Goal: Information Seeking & Learning: Learn about a topic

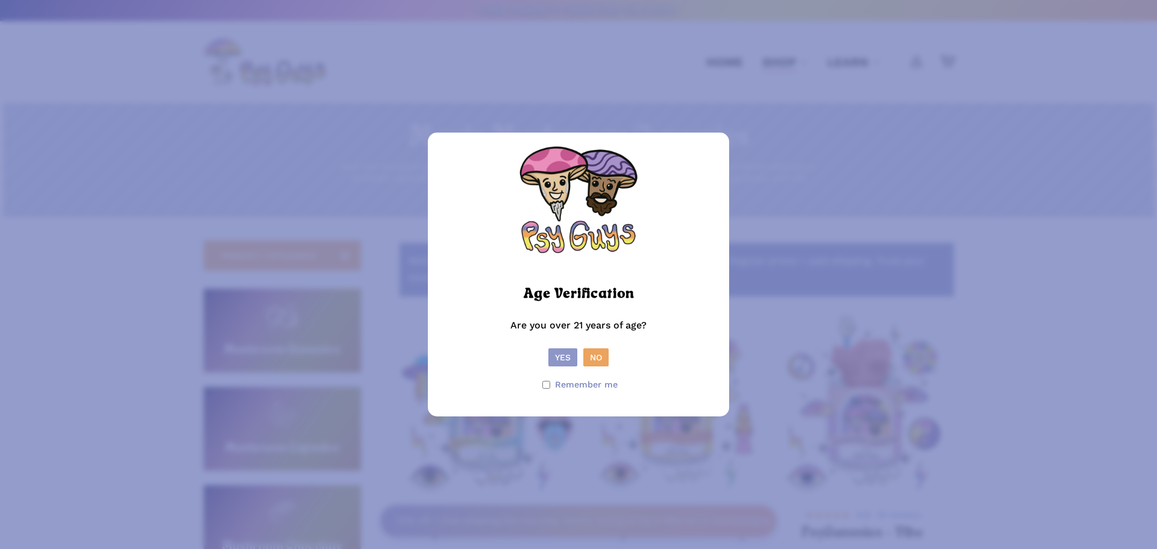
click at [563, 357] on button "Yes" at bounding box center [562, 357] width 29 height 18
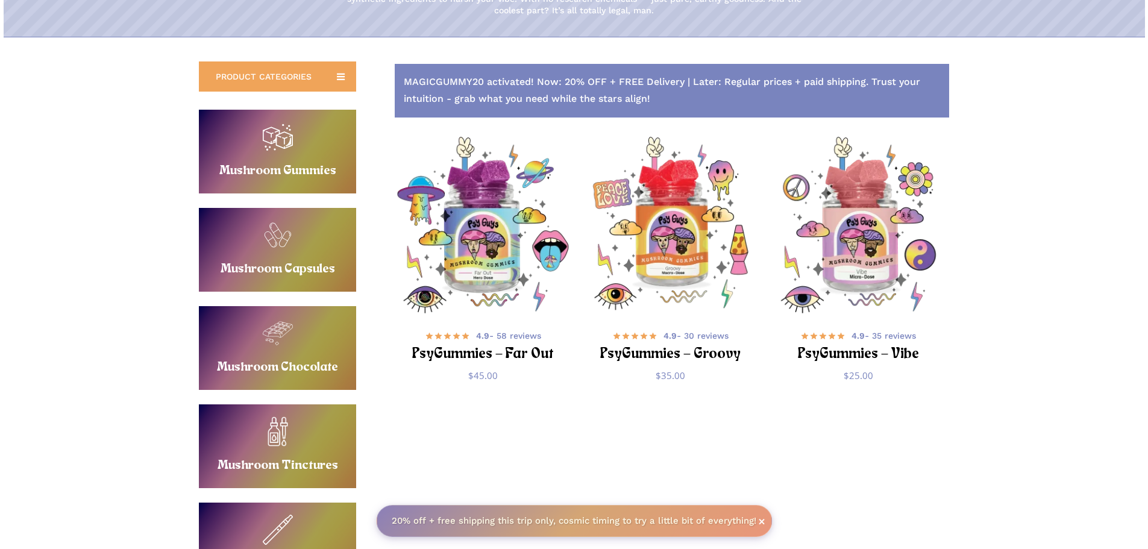
scroll to position [181, 0]
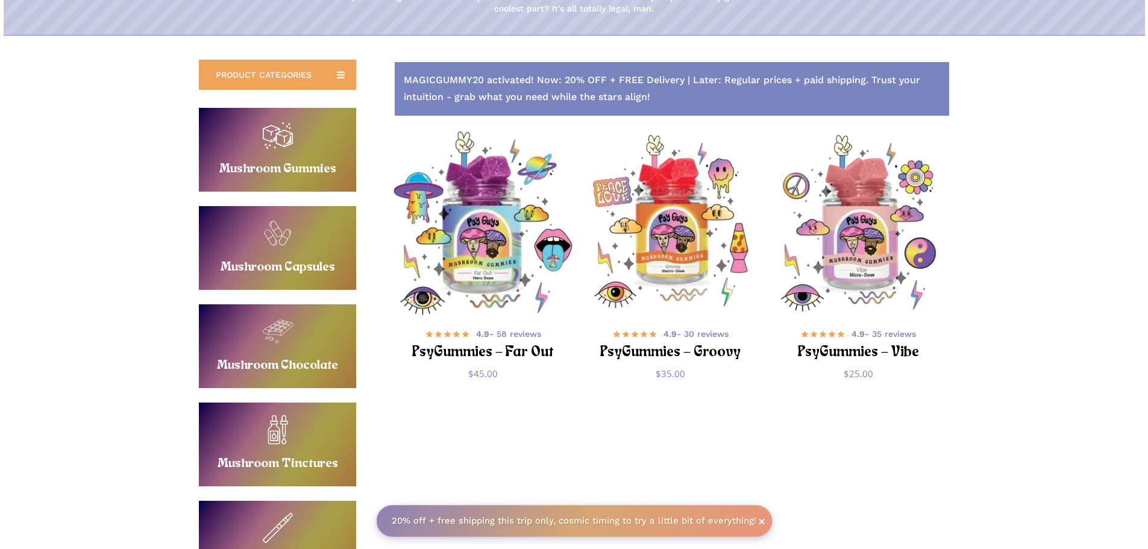
click at [495, 247] on img "PsyGummies - Far Out" at bounding box center [482, 222] width 183 height 183
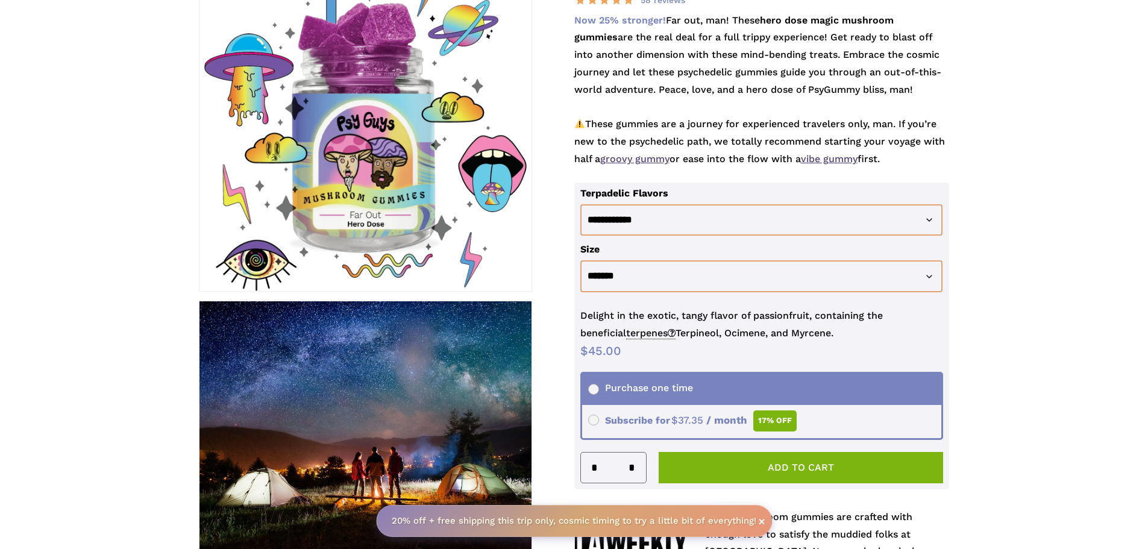
scroll to position [241, 0]
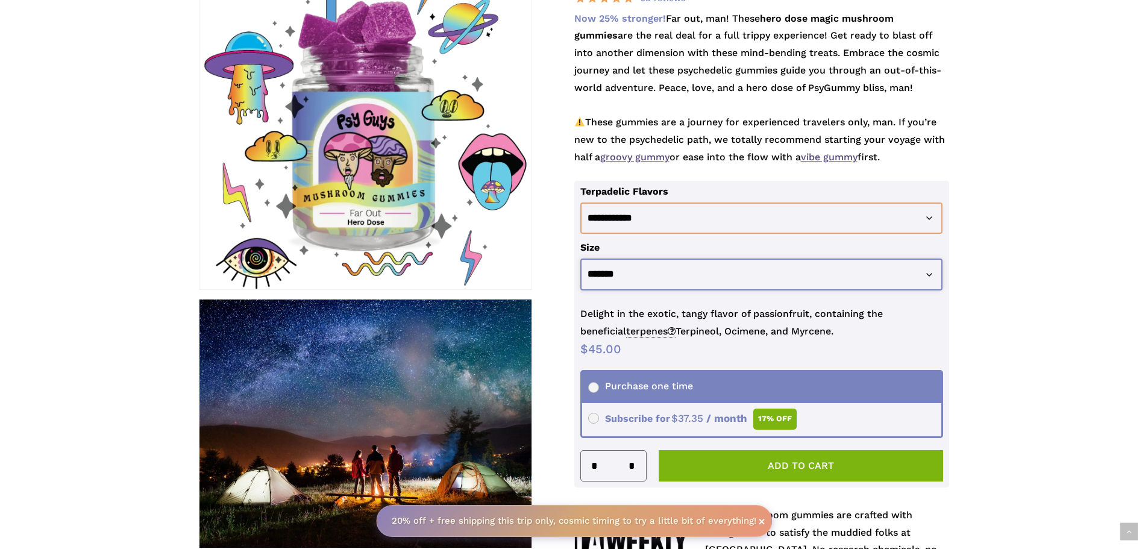
click at [927, 274] on select "**********" at bounding box center [761, 274] width 363 height 32
select select "********"
click at [580, 258] on select "**********" at bounding box center [761, 274] width 363 height 32
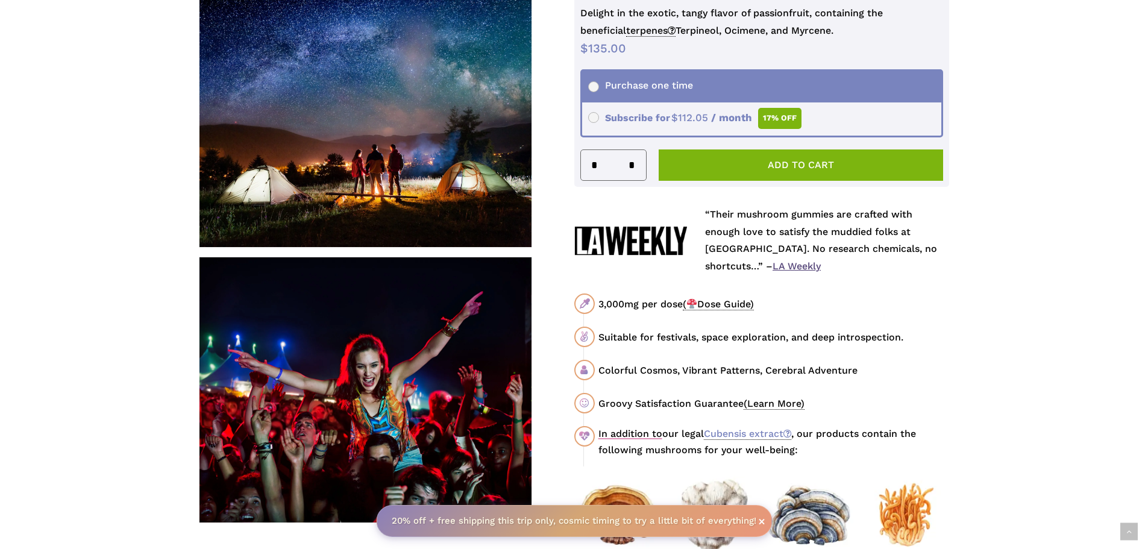
scroll to position [603, 0]
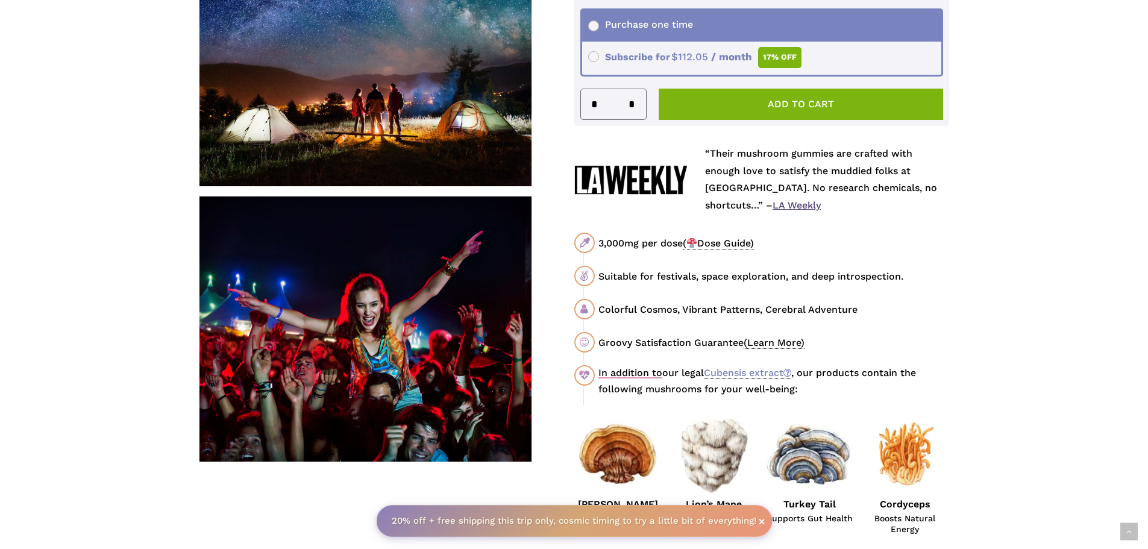
click at [736, 243] on span "( Dose Guide)" at bounding box center [718, 243] width 71 height 12
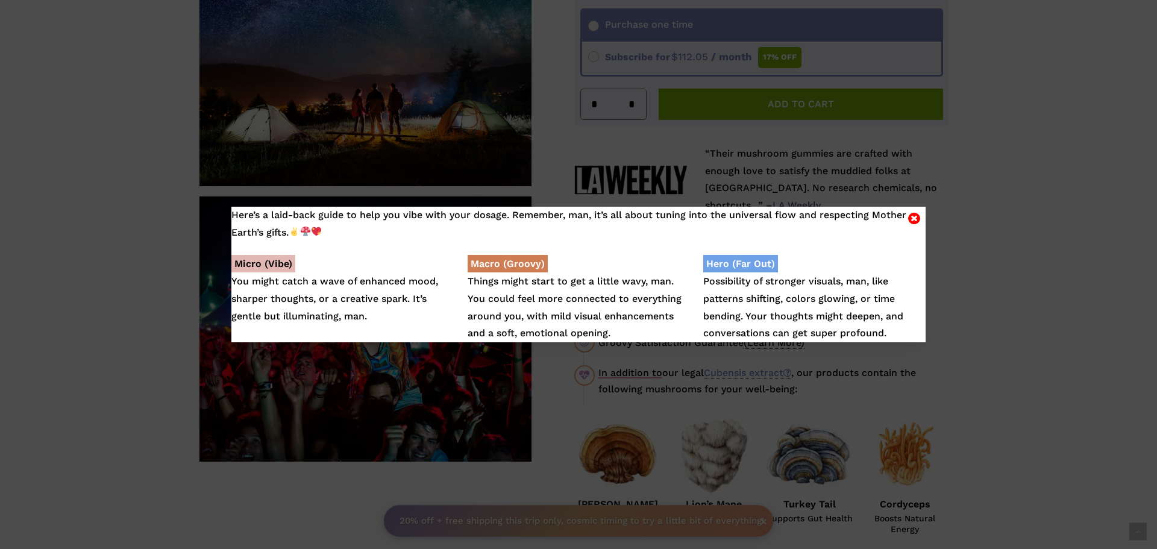
click at [910, 215] on icon "Close" at bounding box center [914, 218] width 12 height 14
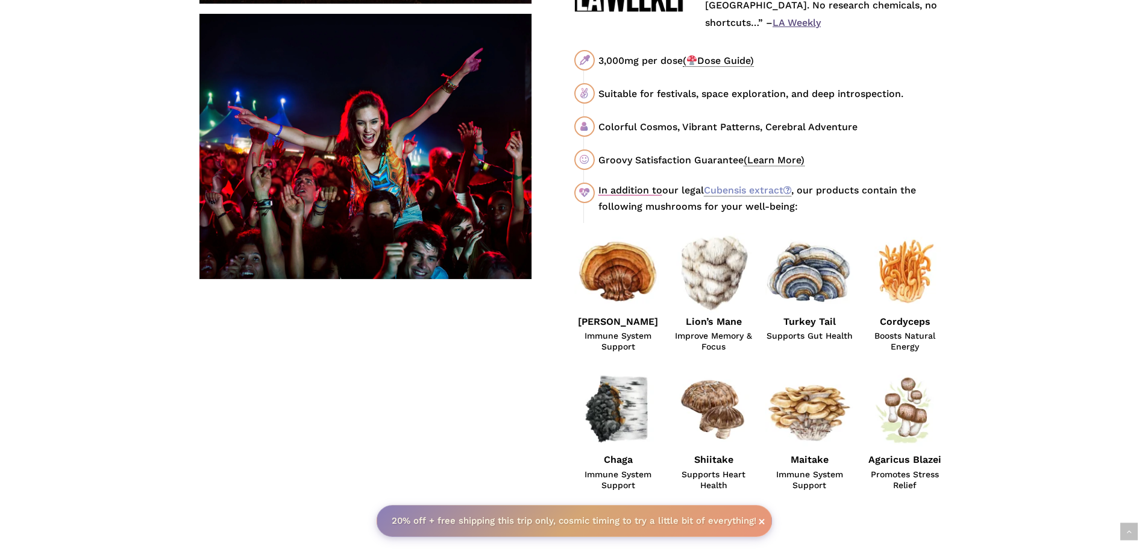
scroll to position [783, 0]
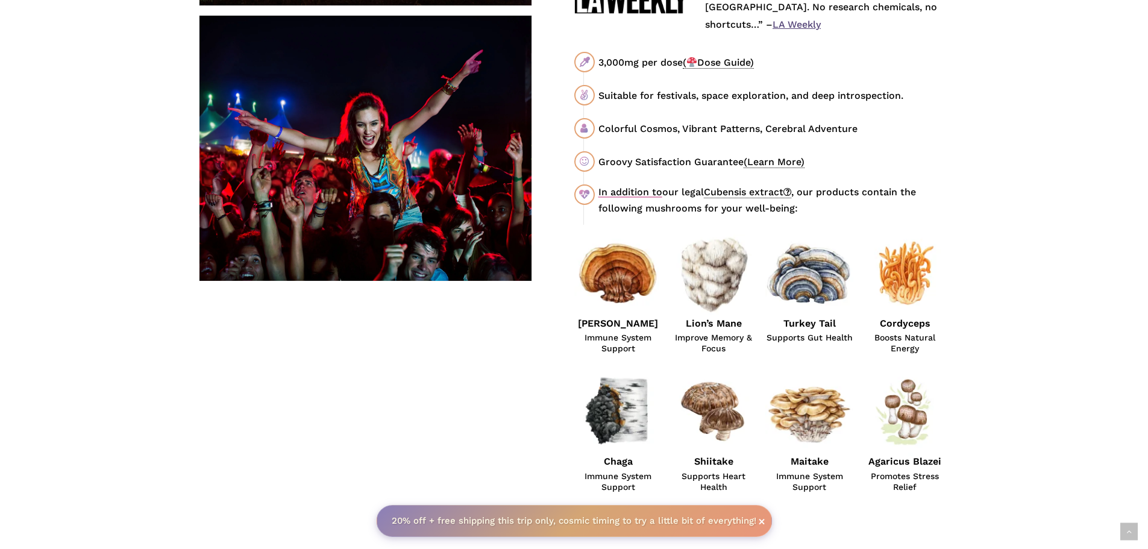
click at [760, 190] on link "Cubensis extract" at bounding box center [747, 192] width 87 height 12
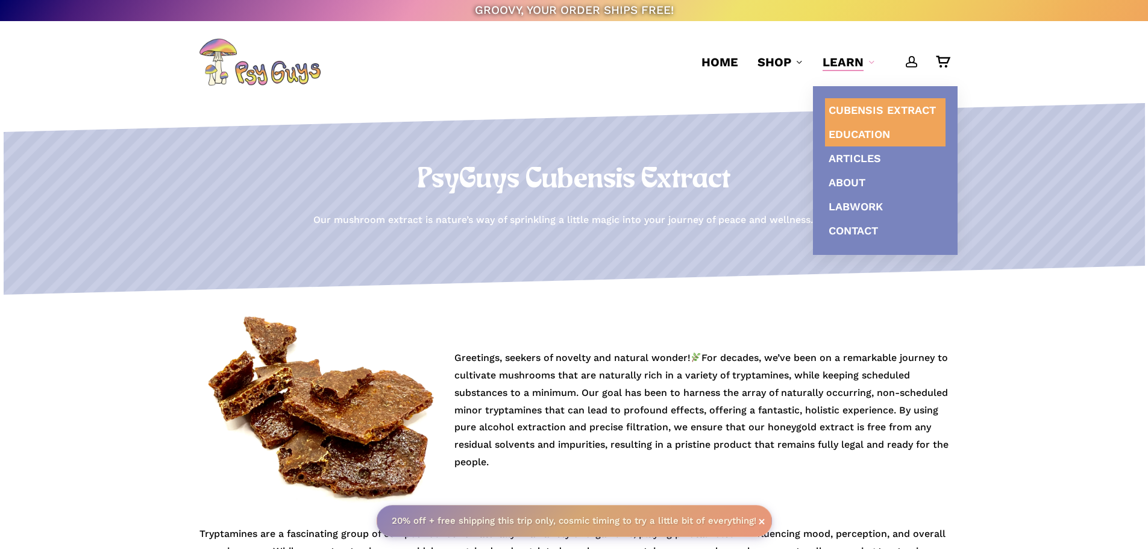
click at [857, 136] on span "Education" at bounding box center [859, 134] width 61 height 13
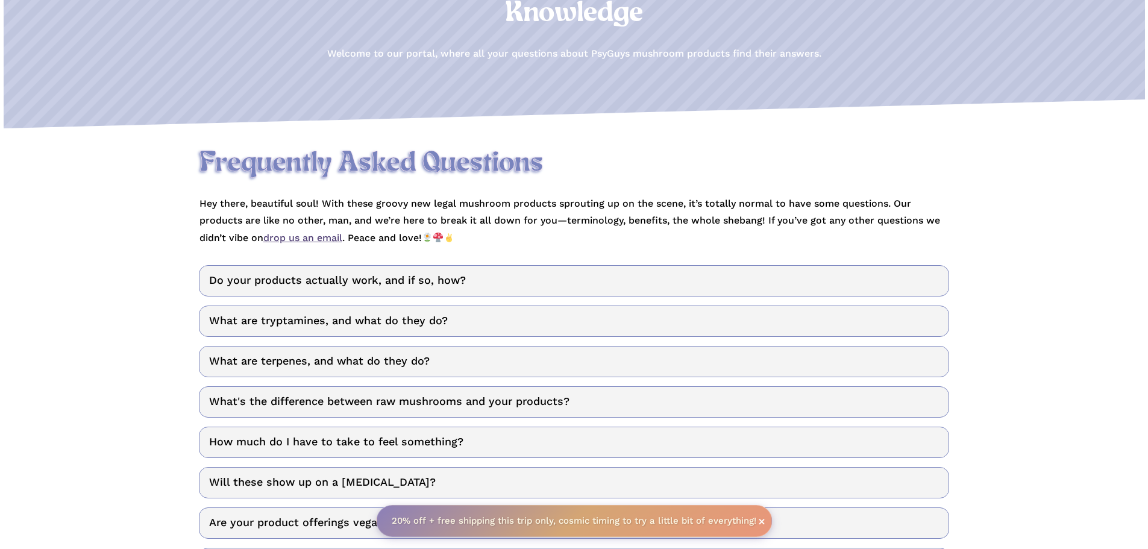
scroll to position [181, 0]
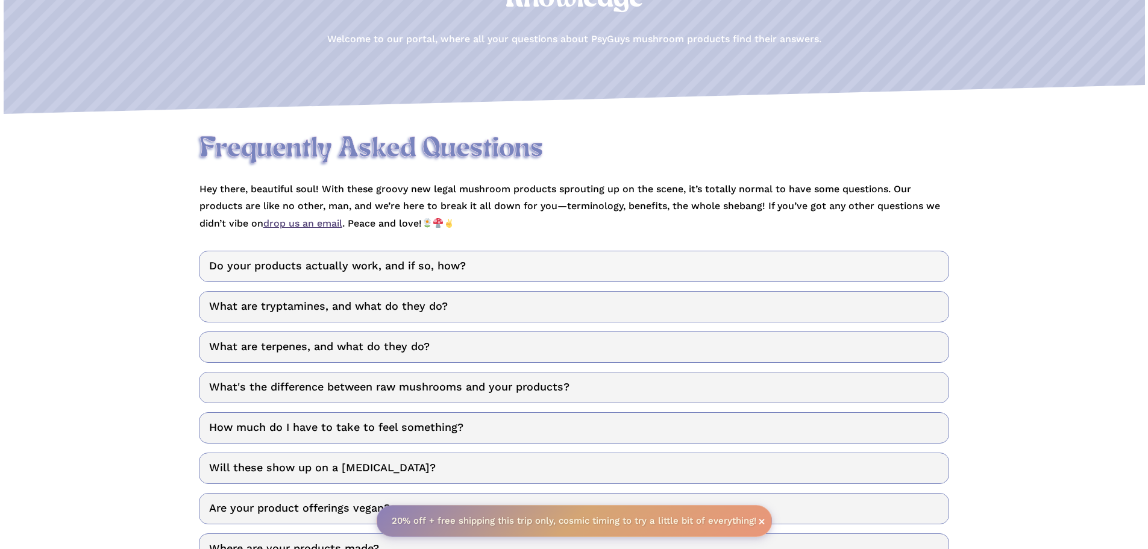
click at [891, 263] on link "Do your products actually work, and if so, how?" at bounding box center [574, 266] width 750 height 31
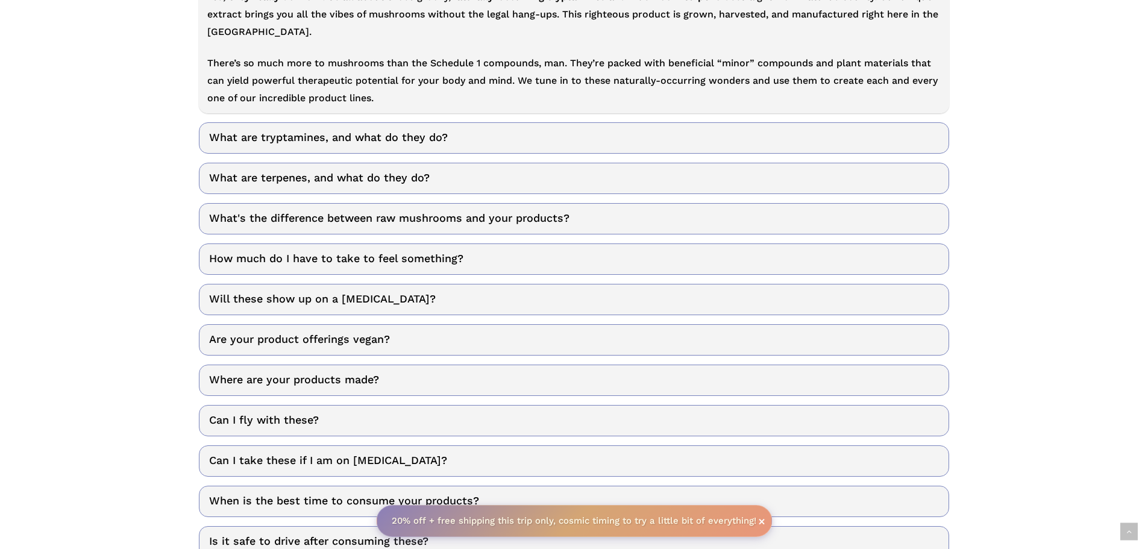
scroll to position [482, 0]
click at [243, 141] on link "What are tryptamines, and what do they do?" at bounding box center [574, 136] width 750 height 31
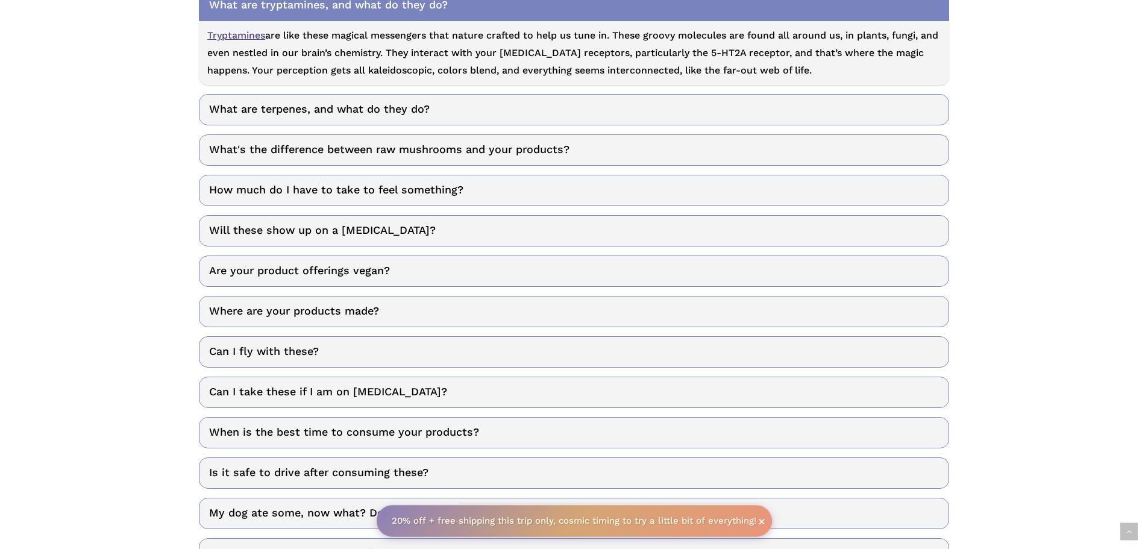
scroll to position [454, 0]
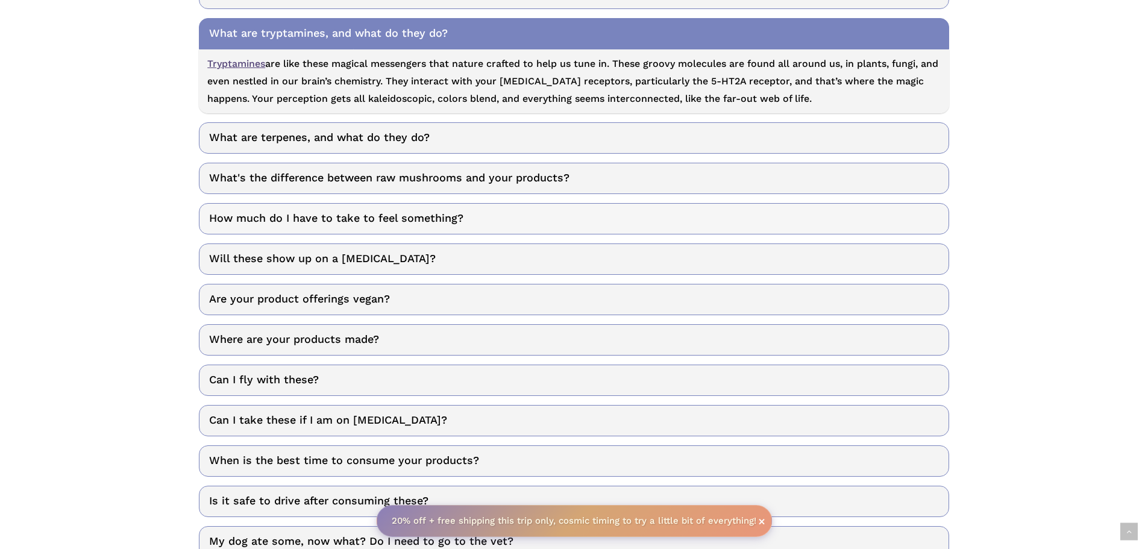
click at [221, 220] on link "How much do I have to take to feel something?" at bounding box center [574, 218] width 750 height 31
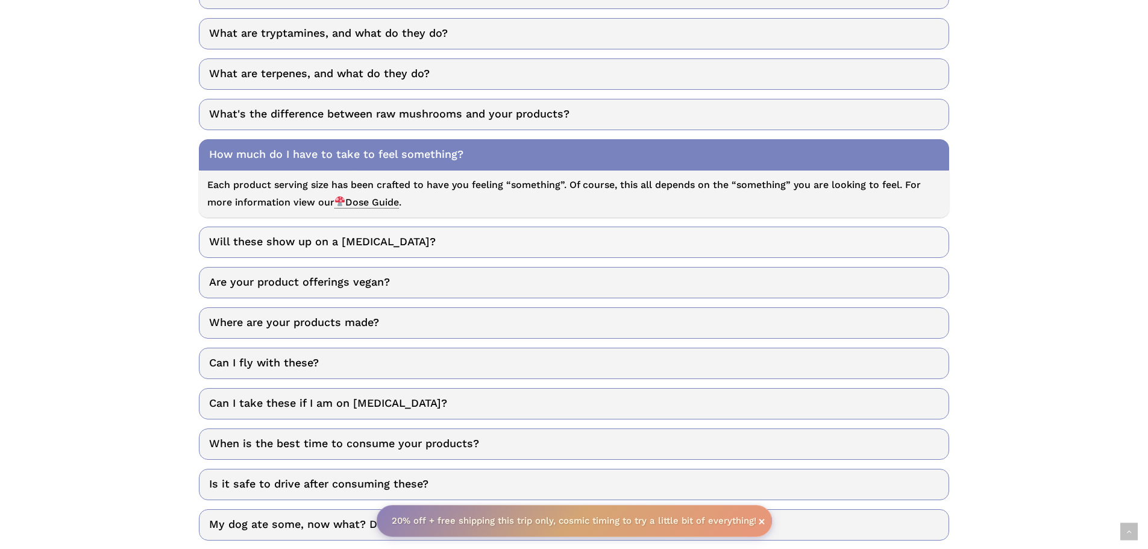
click at [230, 242] on link "Will these show up on a drug test?" at bounding box center [574, 242] width 750 height 31
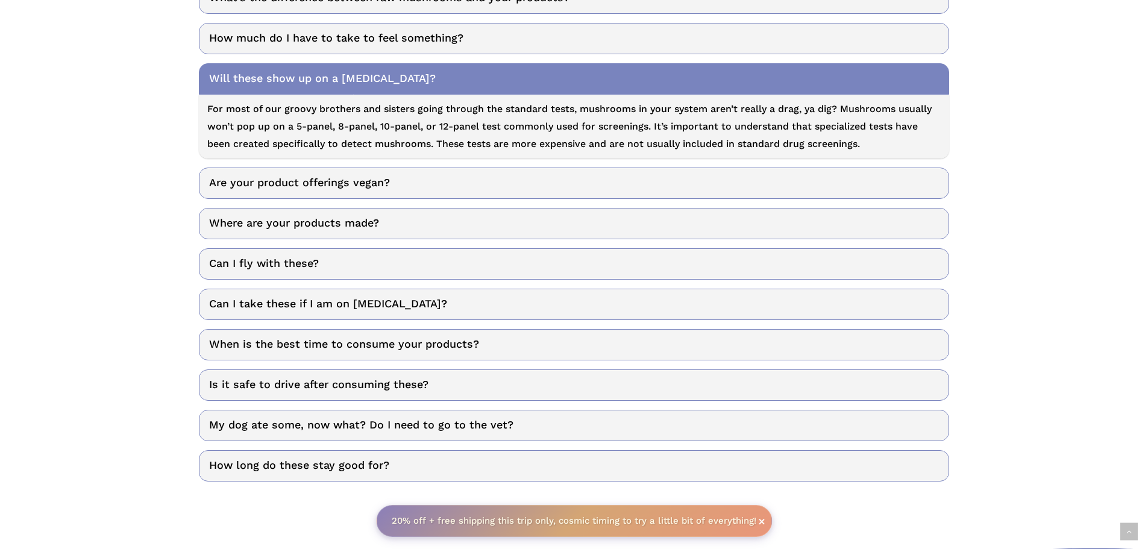
scroll to position [574, 0]
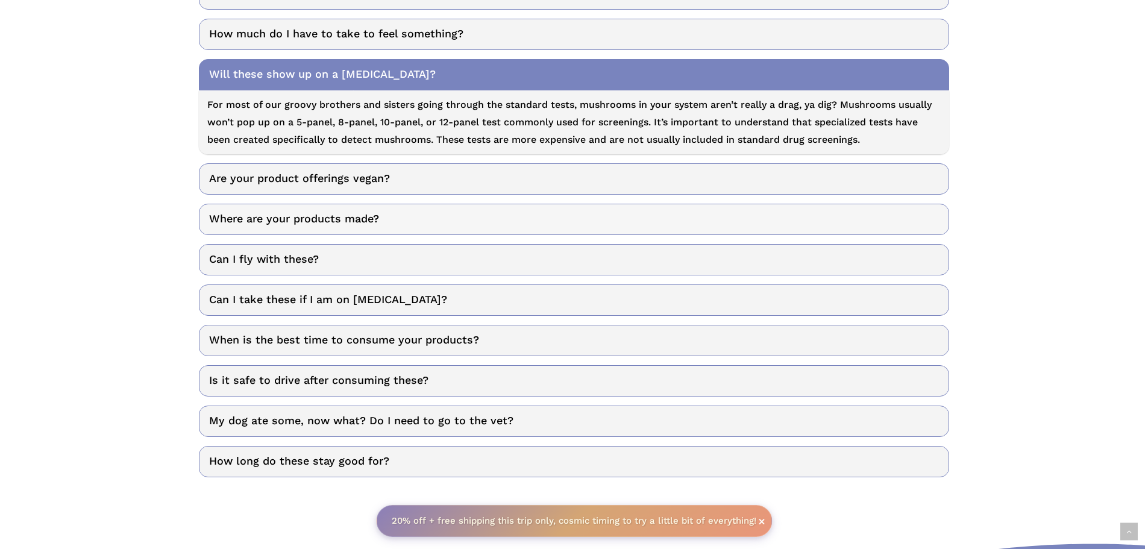
click at [229, 228] on link "Where are your products made?" at bounding box center [574, 219] width 750 height 31
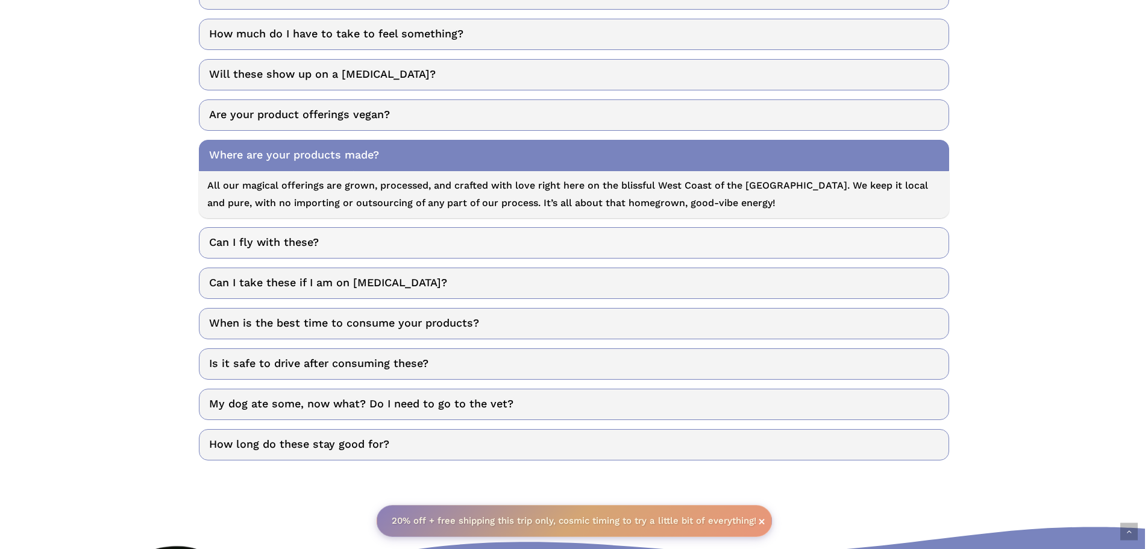
click at [212, 239] on link "Can I fly with these?" at bounding box center [574, 242] width 750 height 31
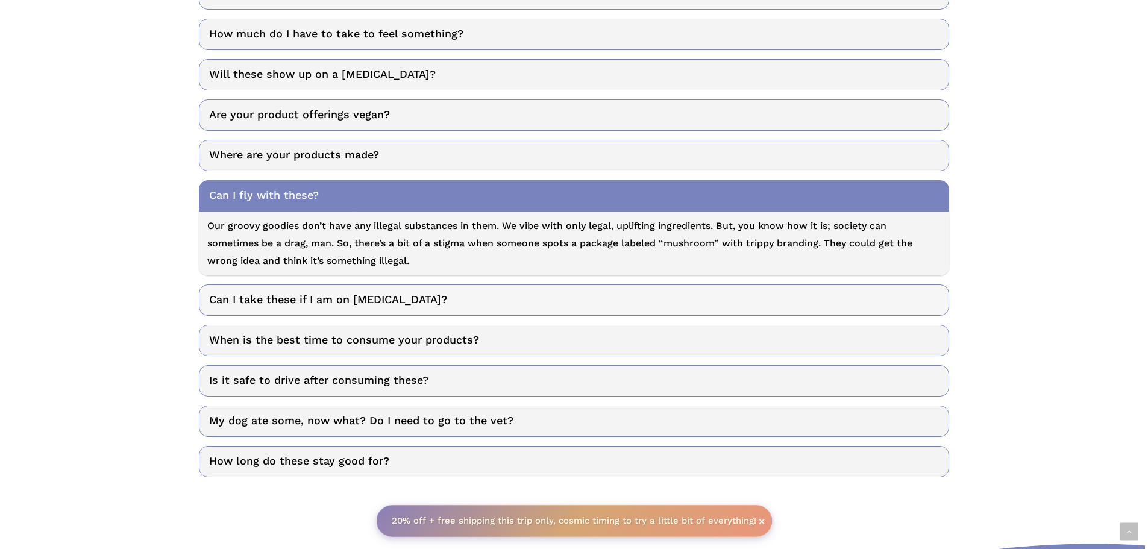
click at [231, 295] on link "Can I take these if I am on SSRIs?" at bounding box center [574, 299] width 750 height 31
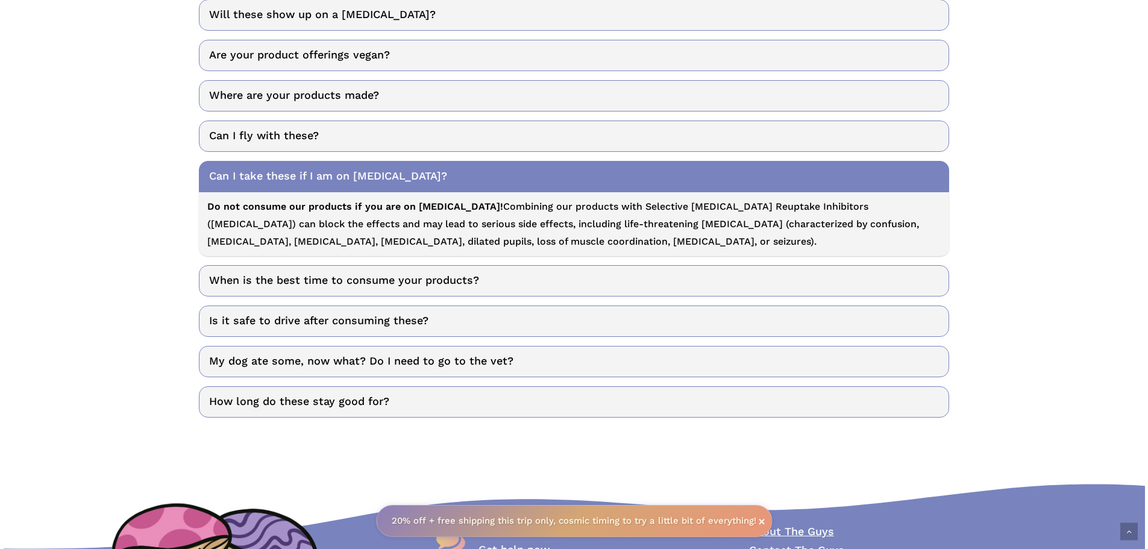
scroll to position [634, 0]
drag, startPoint x: 157, startPoint y: 302, endPoint x: 74, endPoint y: 330, distance: 87.7
click at [237, 269] on link "When is the best time to consume your products?" at bounding box center [574, 280] width 750 height 31
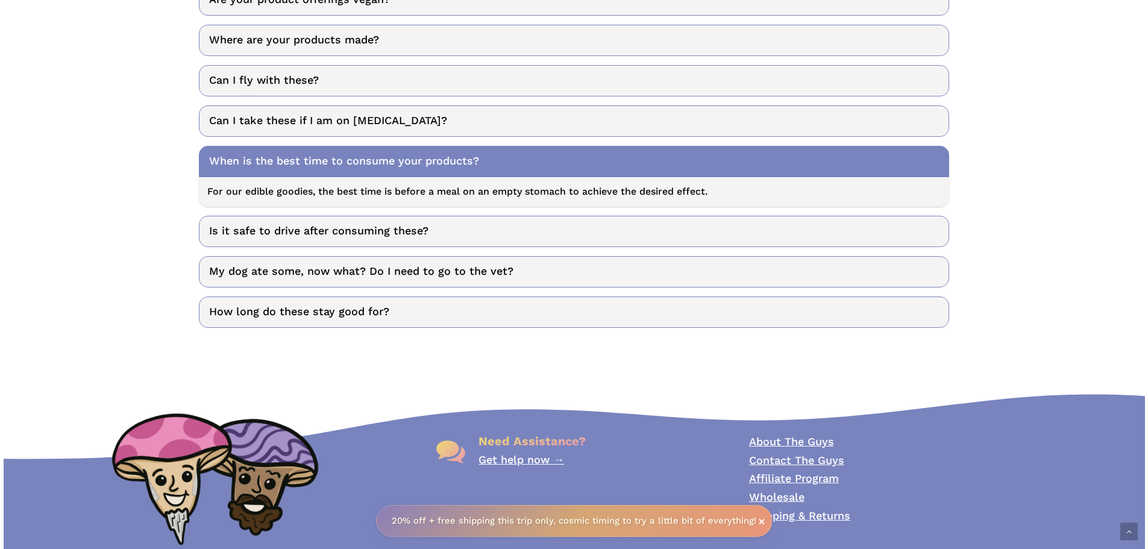
scroll to position [695, 0]
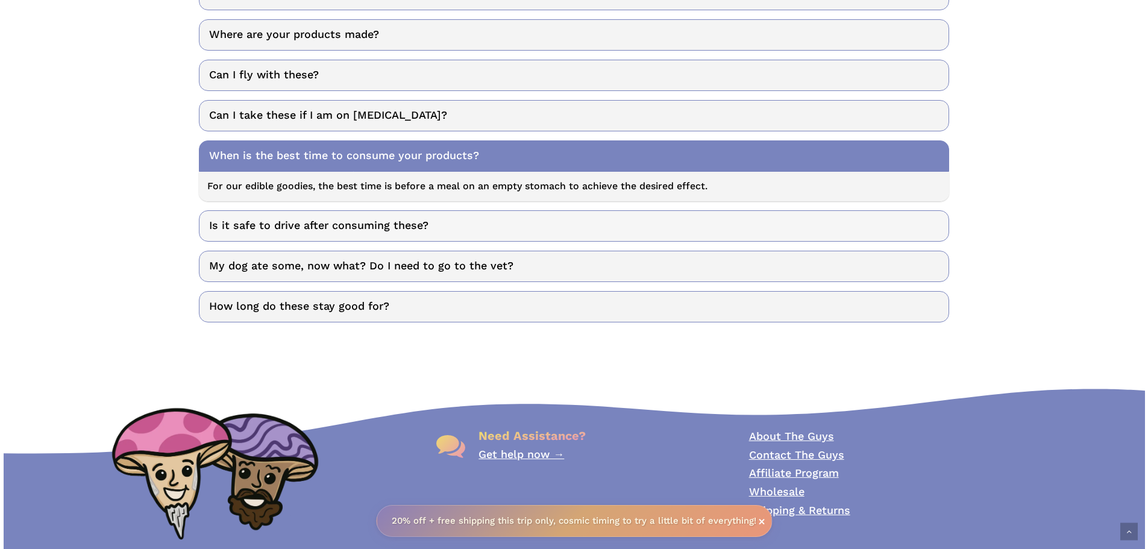
click at [225, 220] on link "Is it safe to drive after consuming these?" at bounding box center [574, 225] width 750 height 31
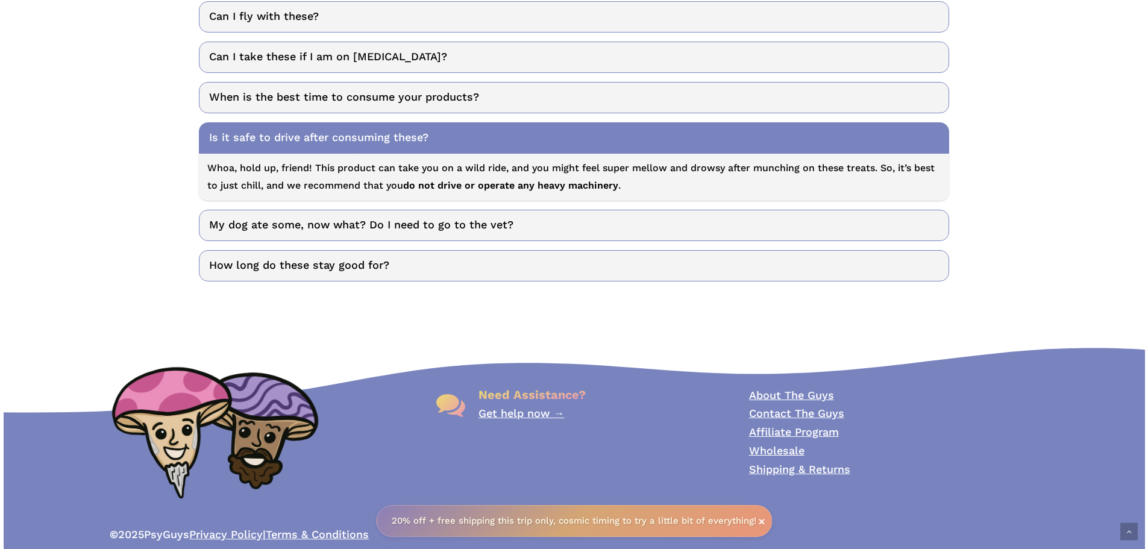
scroll to position [755, 0]
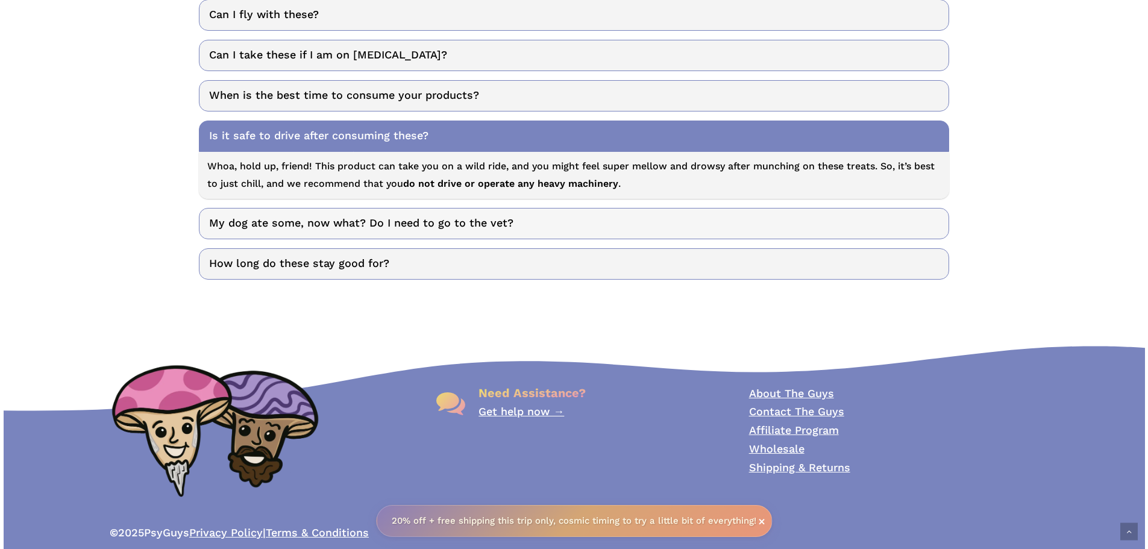
click at [233, 224] on link "My dog ate some, now what? Do I need to go to the vet?" at bounding box center [574, 223] width 750 height 31
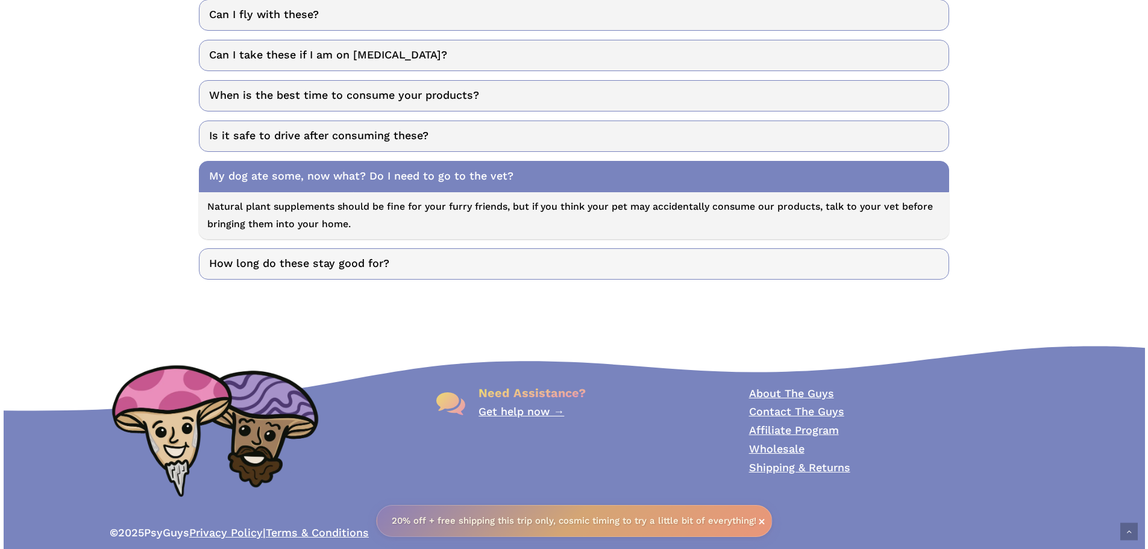
click at [227, 266] on link "How long do these stay good for?" at bounding box center [574, 263] width 750 height 31
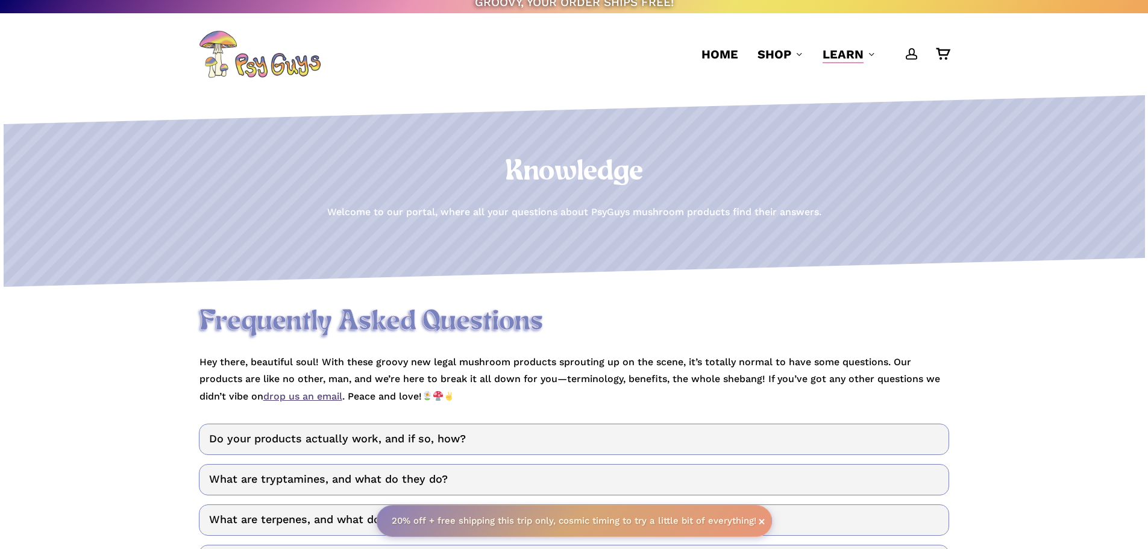
scroll to position [0, 0]
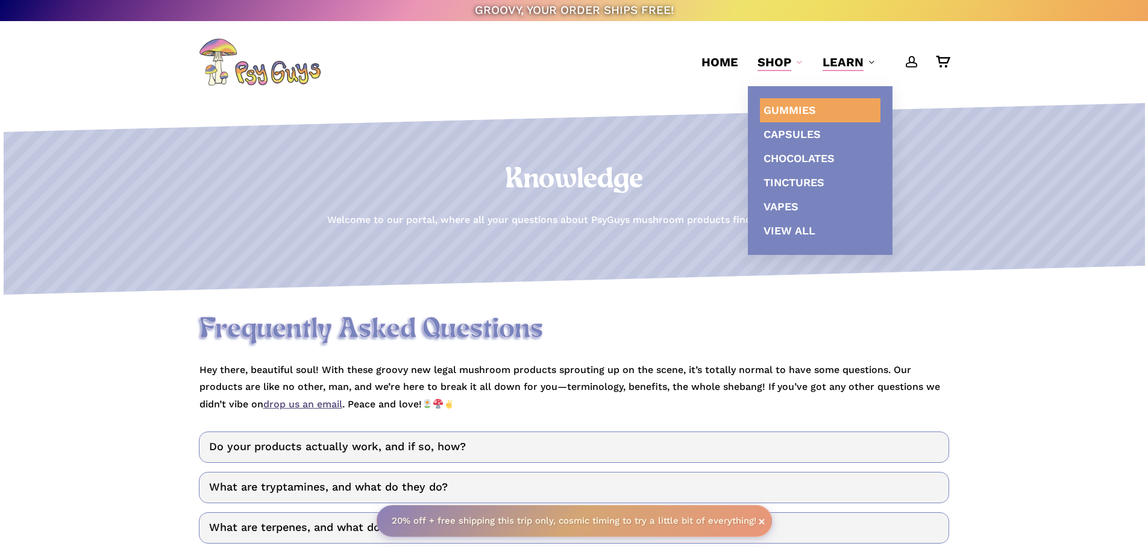
click at [786, 111] on span "Gummies" at bounding box center [789, 110] width 52 height 13
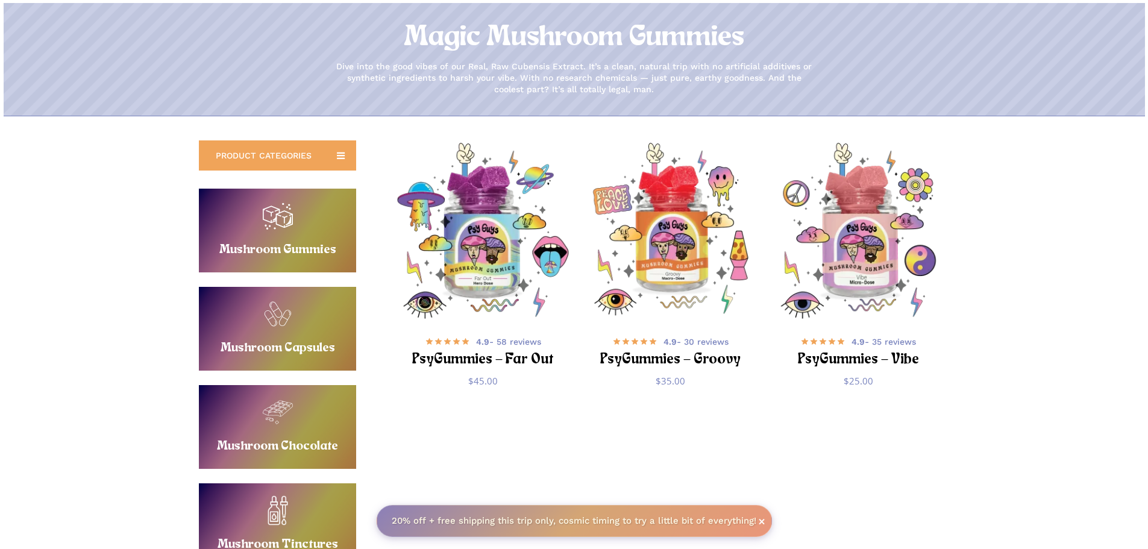
scroll to position [121, 0]
